Goal: Check status: Check status

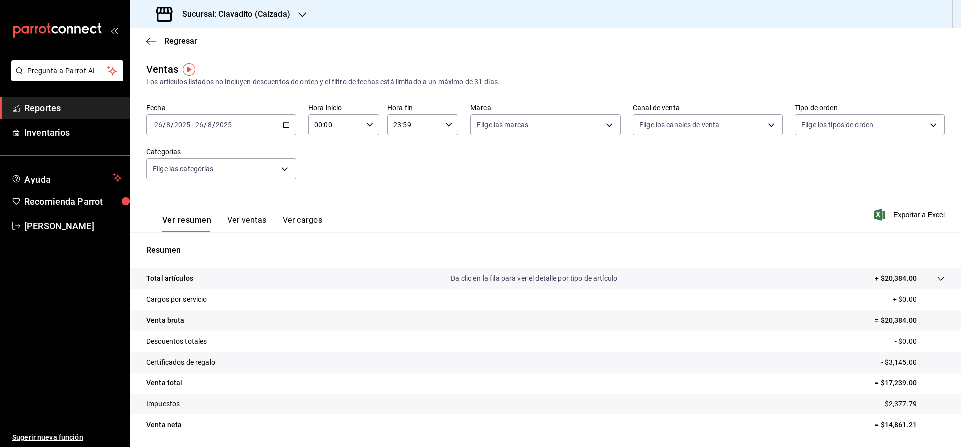
click at [225, 13] on h3 "Sucursal: Clavadito (Calzada)" at bounding box center [232, 14] width 116 height 12
click at [166, 45] on span "Cuerno (Calzada)" at bounding box center [166, 43] width 56 height 11
click at [287, 125] on icon "button" at bounding box center [286, 124] width 7 height 7
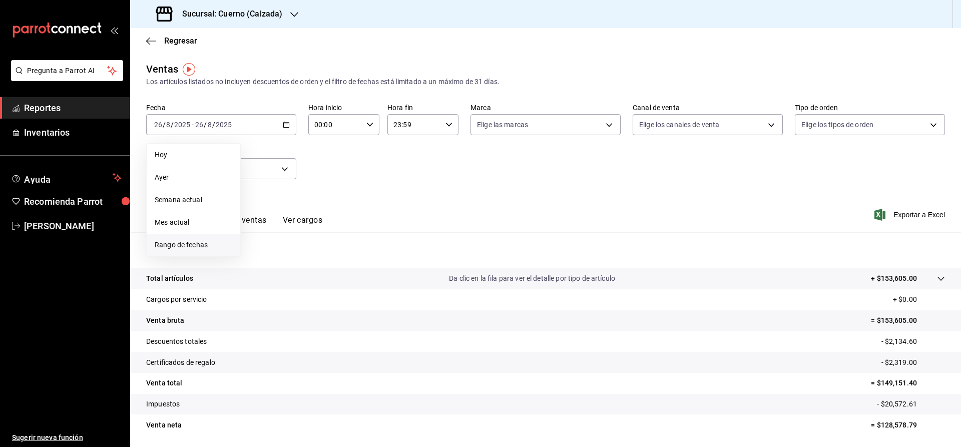
click at [214, 241] on span "Rango de fechas" at bounding box center [194, 245] width 78 height 11
click at [282, 281] on abbr "26" at bounding box center [279, 279] width 7 height 7
click at [296, 280] on abbr "27" at bounding box center [297, 279] width 7 height 7
click at [375, 124] on div "00:00 Hora inicio" at bounding box center [343, 124] width 71 height 21
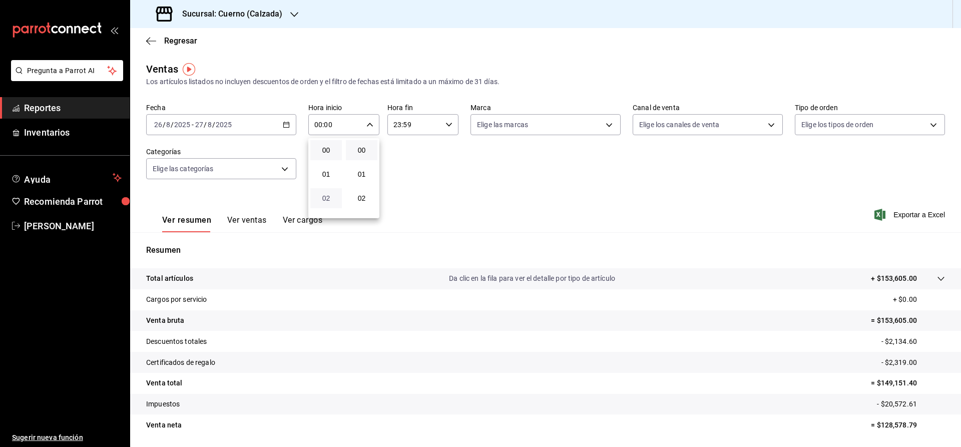
click at [328, 202] on span "02" at bounding box center [326, 198] width 20 height 8
type input "02:00"
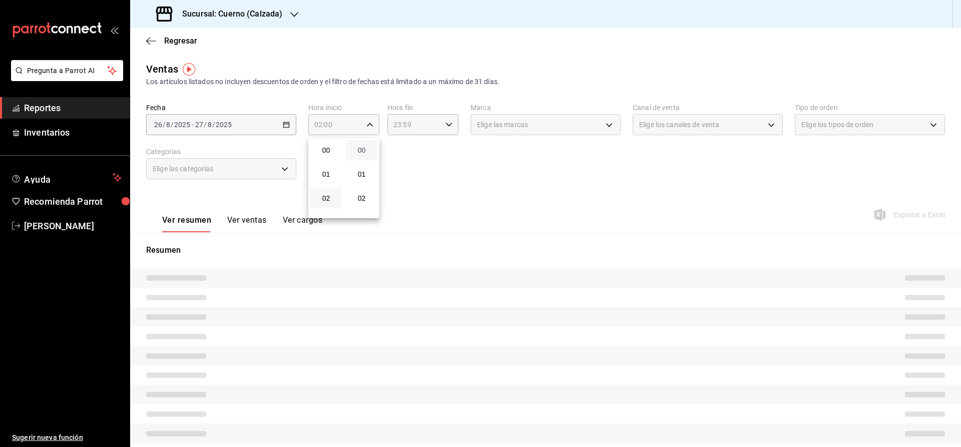
click at [363, 154] on span "00" at bounding box center [362, 150] width 20 height 8
click at [427, 176] on div at bounding box center [480, 223] width 961 height 447
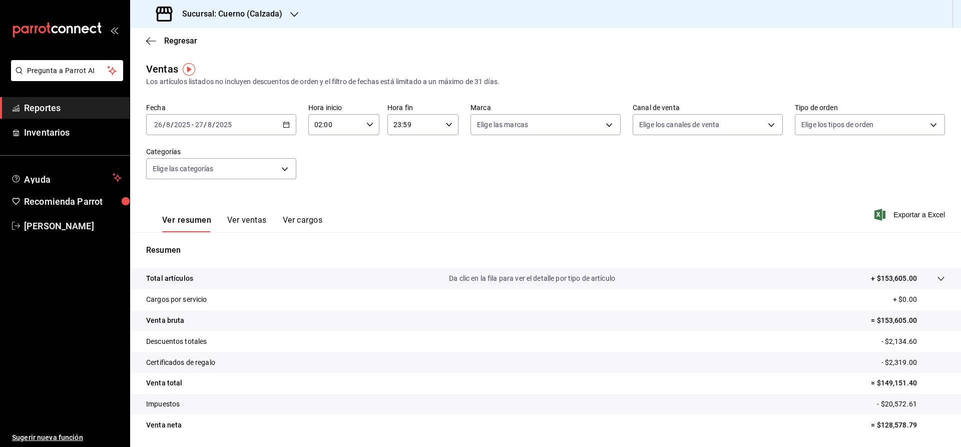
click at [434, 121] on input "23:59" at bounding box center [415, 125] width 54 height 20
click at [405, 169] on span "05" at bounding box center [406, 169] width 20 height 8
click at [437, 148] on span "00" at bounding box center [441, 150] width 20 height 8
type input "05:00"
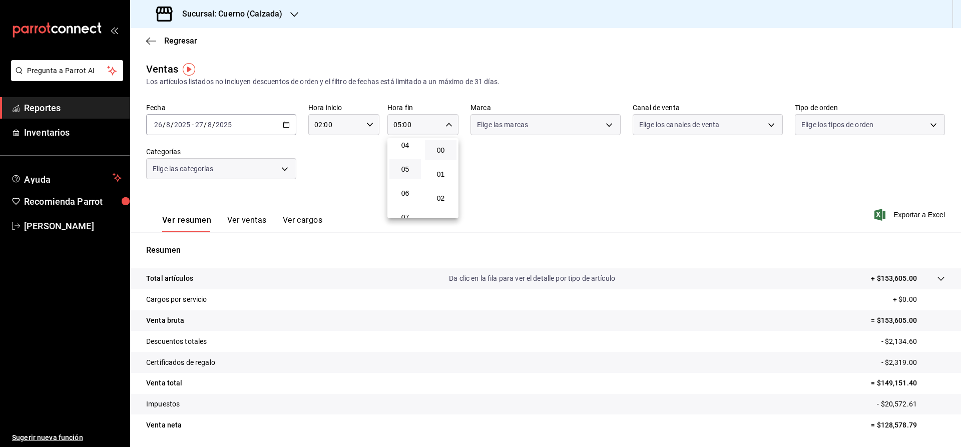
click at [507, 169] on div at bounding box center [480, 223] width 961 height 447
click at [519, 120] on body "Pregunta a Parrot AI Reportes Inventarios Ayuda Recomienda Parrot [PERSON_NAME]…" at bounding box center [480, 223] width 961 height 447
click at [513, 187] on li "Cuerno - Calzada" at bounding box center [545, 197] width 149 height 23
type input "b7ae777b-2dfc-42e0-9650-6cefdf37a424"
checkbox input "true"
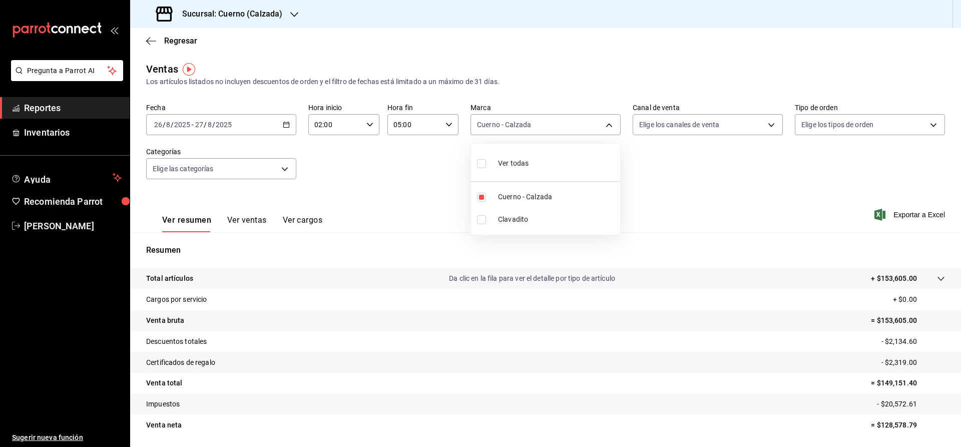
click at [693, 178] on div at bounding box center [480, 223] width 961 height 447
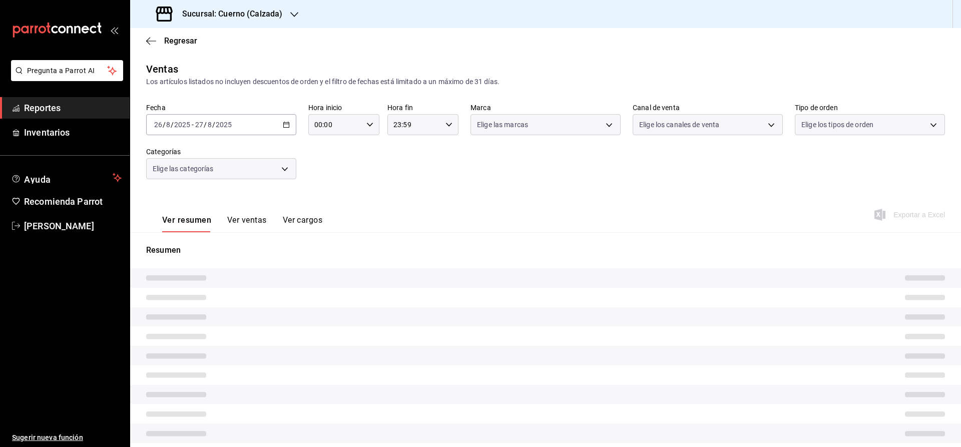
type input "02:00"
type input "05:00"
type input "b7ae777b-2dfc-42e0-9650-6cefdf37a424"
type input "02:00"
type input "05:00"
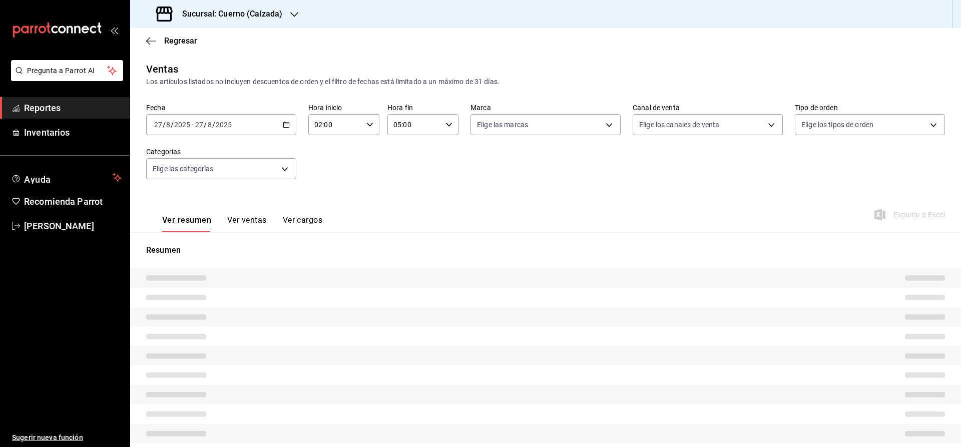
type input "b7ae777b-2dfc-42e0-9650-6cefdf37a424"
